Goal: Find specific page/section: Find specific page/section

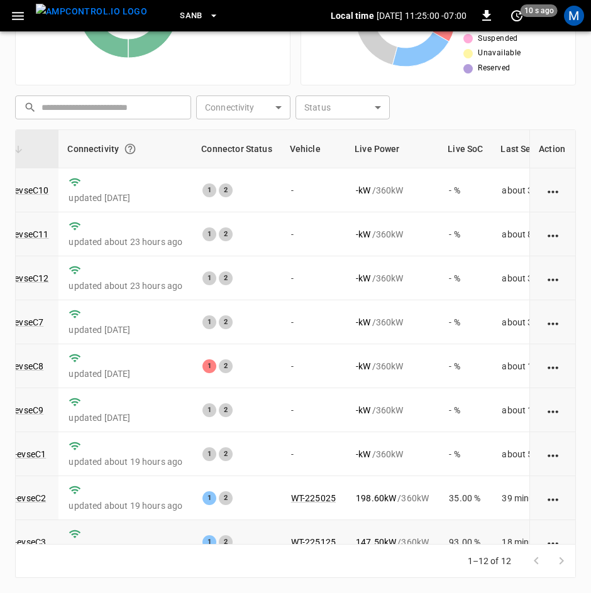
scroll to position [167, 136]
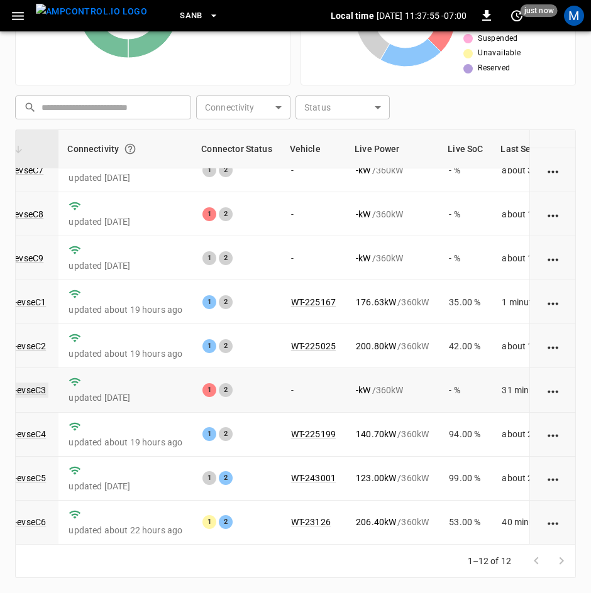
click at [24, 383] on link "ca-sb-sw-evseC3" at bounding box center [12, 390] width 72 height 15
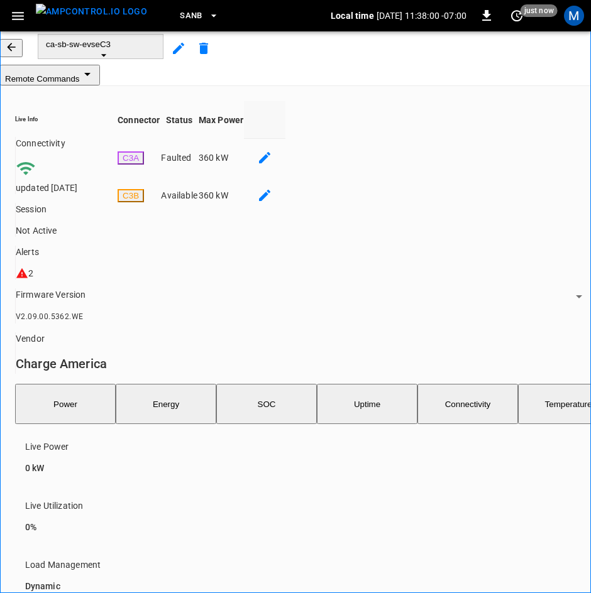
click at [18, 53] on icon "button" at bounding box center [11, 47] width 13 height 13
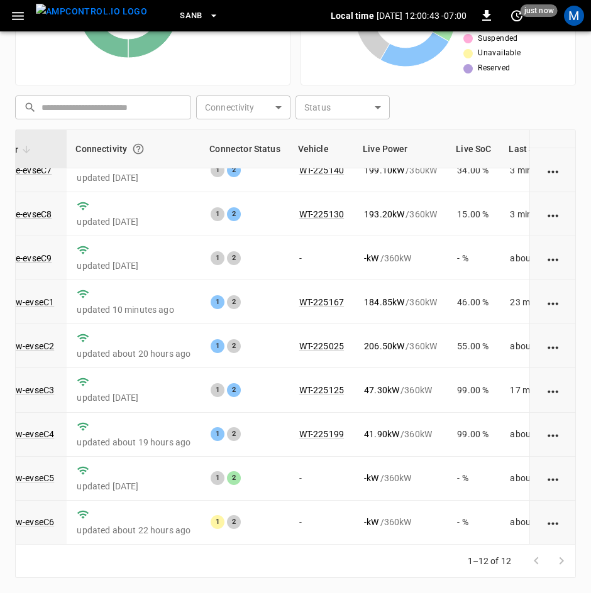
scroll to position [167, 145]
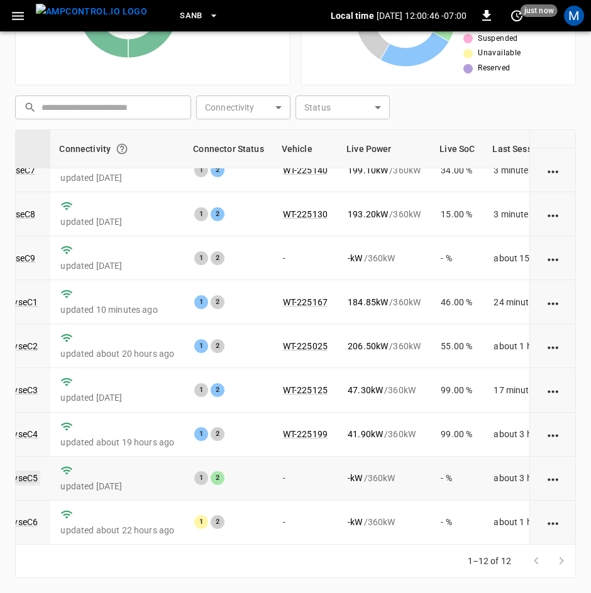
click at [31, 472] on link "ca-sb-sw-evseC5" at bounding box center [4, 478] width 72 height 15
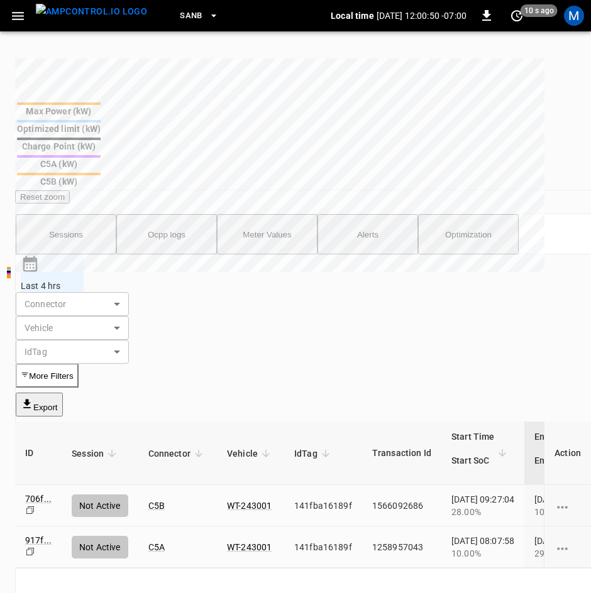
scroll to position [769, 0]
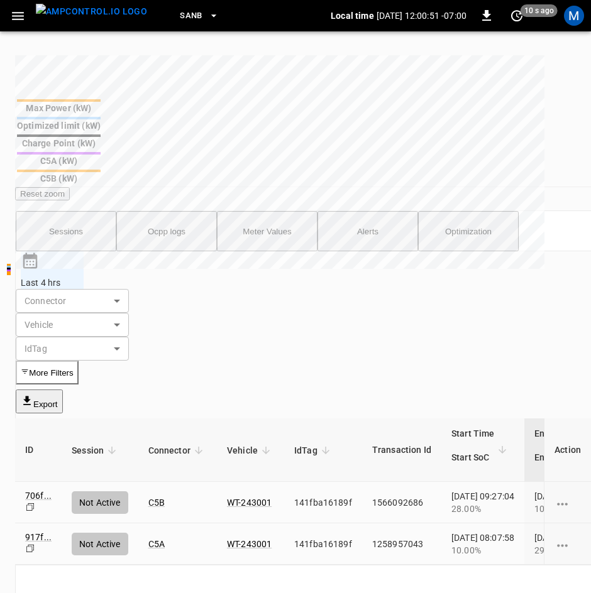
click at [361, 543] on div "ID Session Connector Vehicle IdTag Transaction Id Start Time Start SoC End Time…" at bounding box center [484, 525] width 938 height 212
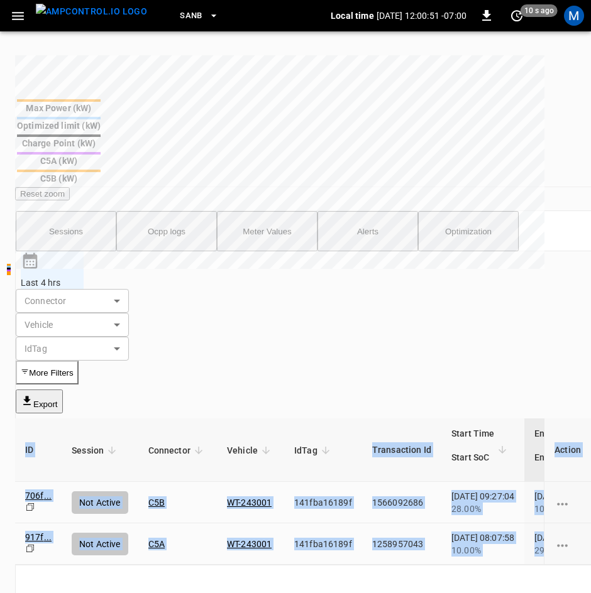
click at [319, 424] on div "ID Session Connector Vehicle IdTag Transaction Id Start Time Start SoC End Time…" at bounding box center [484, 492] width 938 height 146
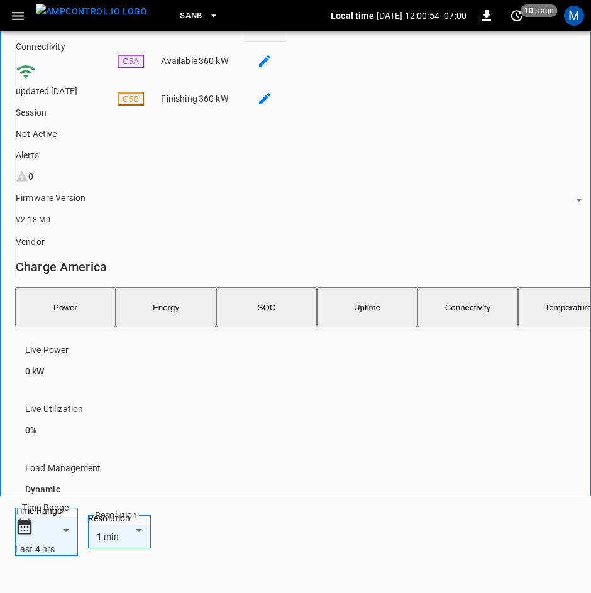
scroll to position [0, 0]
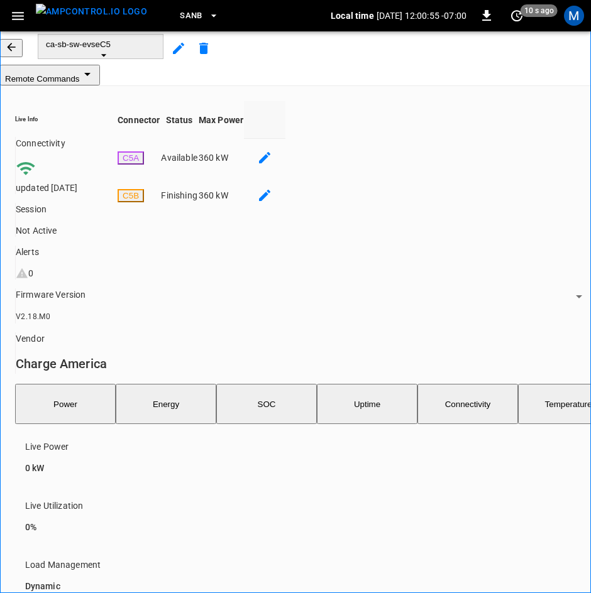
click at [21, 47] on div "ca-sb-sw-evseC5" at bounding box center [295, 47] width 591 height 33
click at [23, 49] on button "button" at bounding box center [11, 48] width 23 height 18
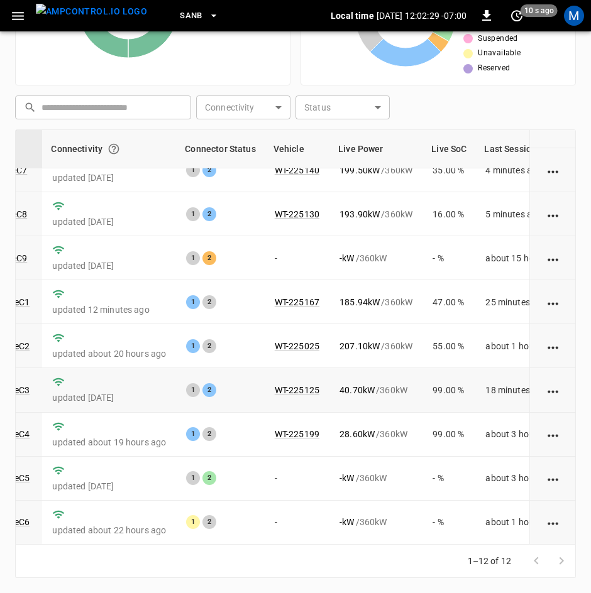
scroll to position [167, 153]
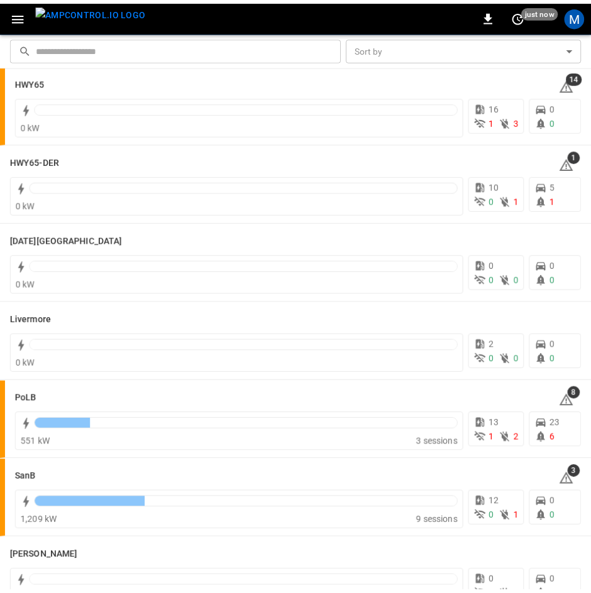
scroll to position [189, 0]
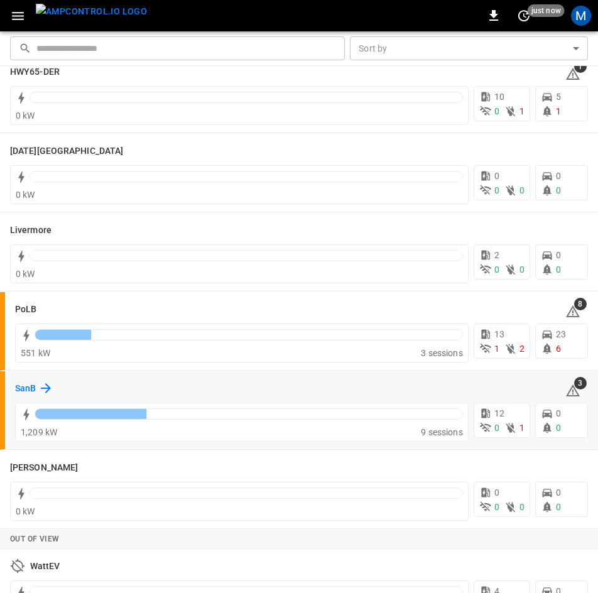
click at [40, 383] on icon at bounding box center [45, 388] width 15 height 15
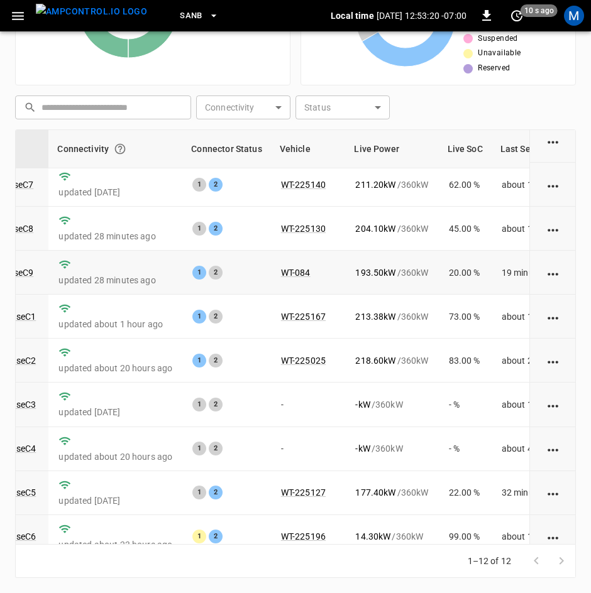
scroll to position [167, 146]
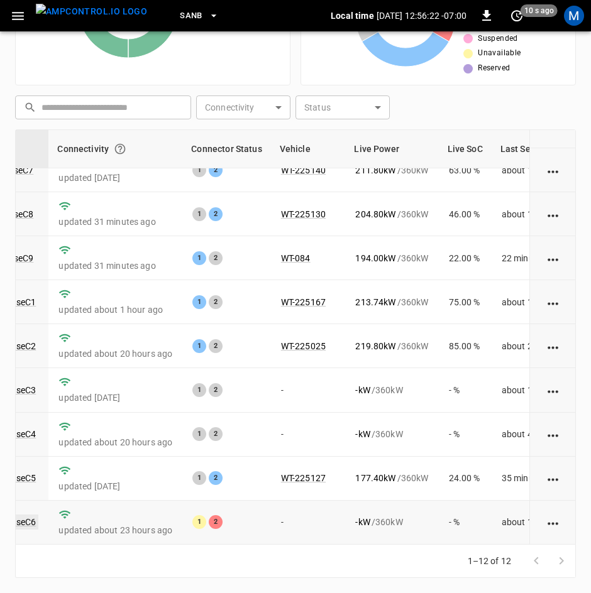
click at [30, 515] on link "ca-sb-sw-evseC6" at bounding box center [2, 522] width 72 height 15
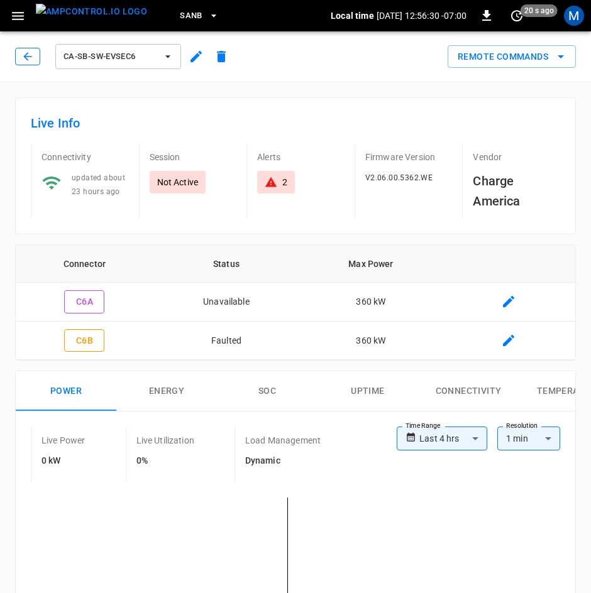
click at [23, 60] on icon "button" at bounding box center [27, 56] width 13 height 13
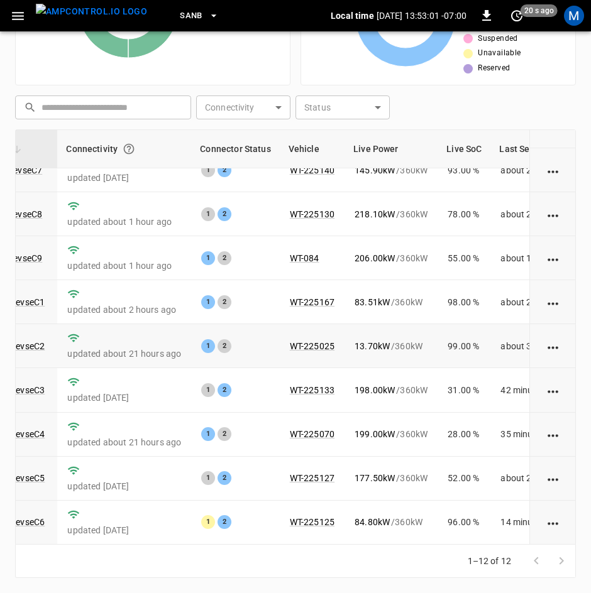
scroll to position [167, 138]
